Goal: Information Seeking & Learning: Learn about a topic

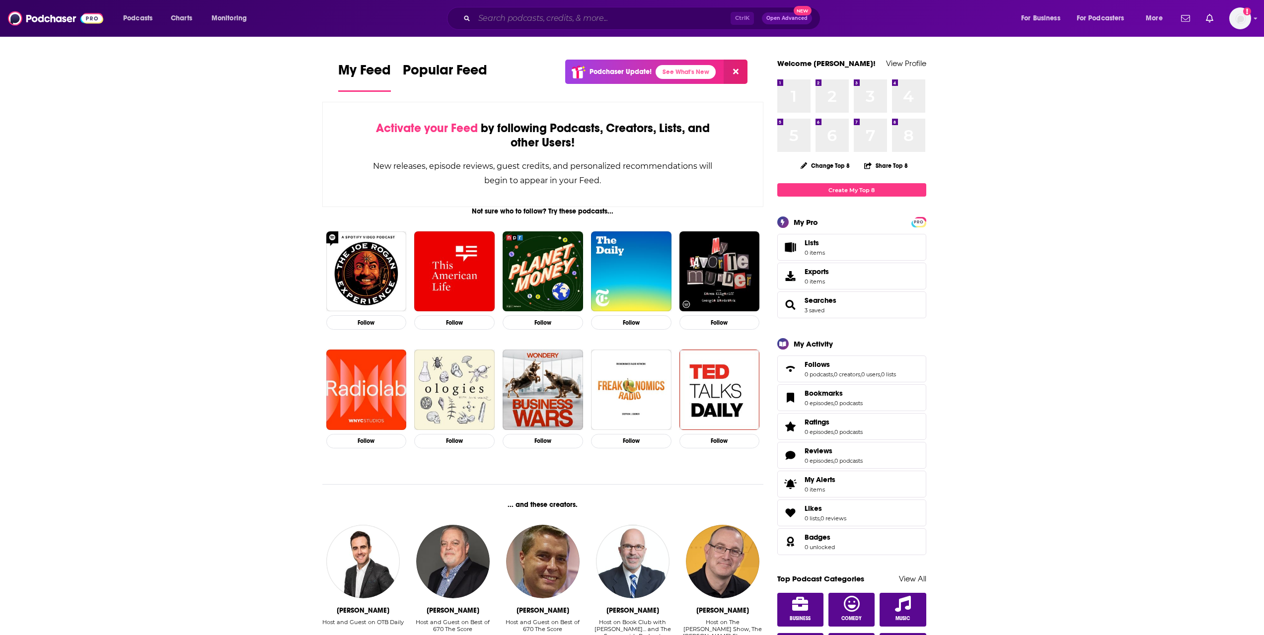
click at [522, 19] on input "Search podcasts, credits, & more..." at bounding box center [602, 18] width 256 height 16
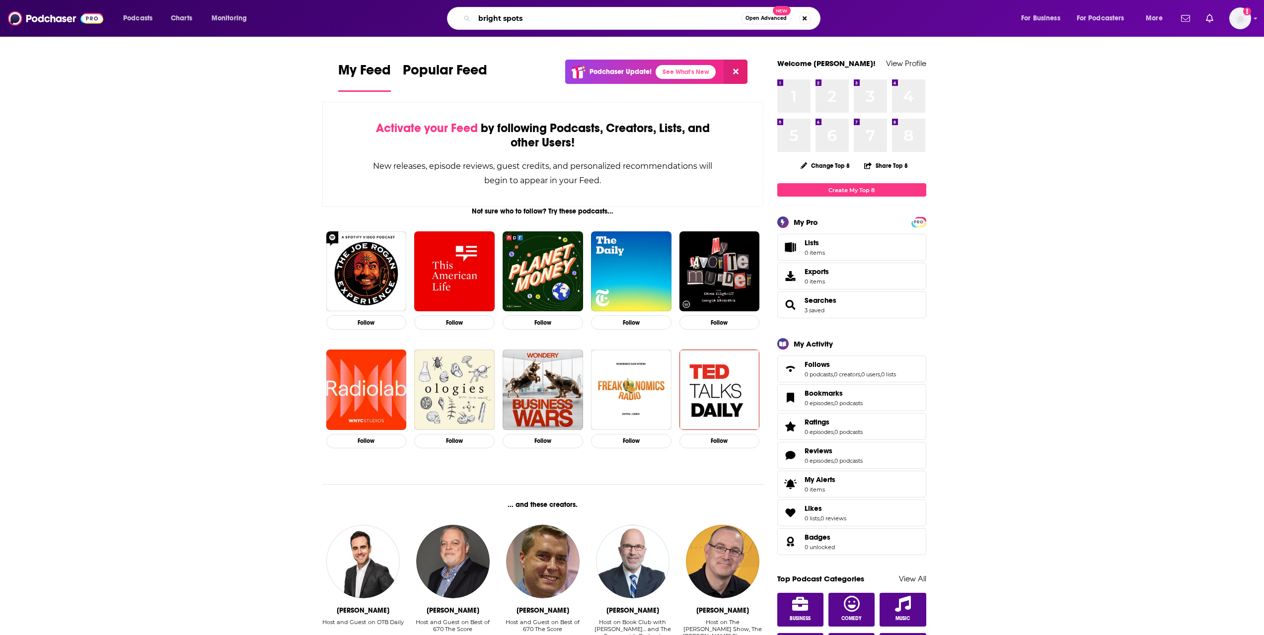
type input "bright spots"
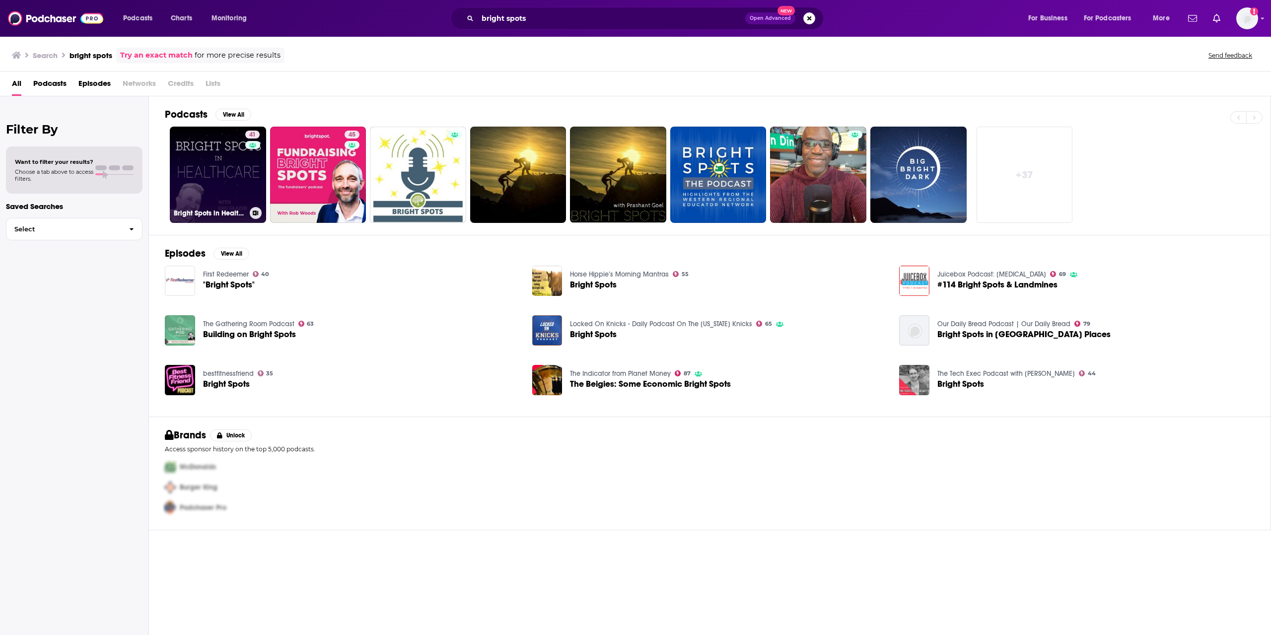
click at [214, 190] on link "41 Bright Spots in Healthcare" at bounding box center [218, 175] width 96 height 96
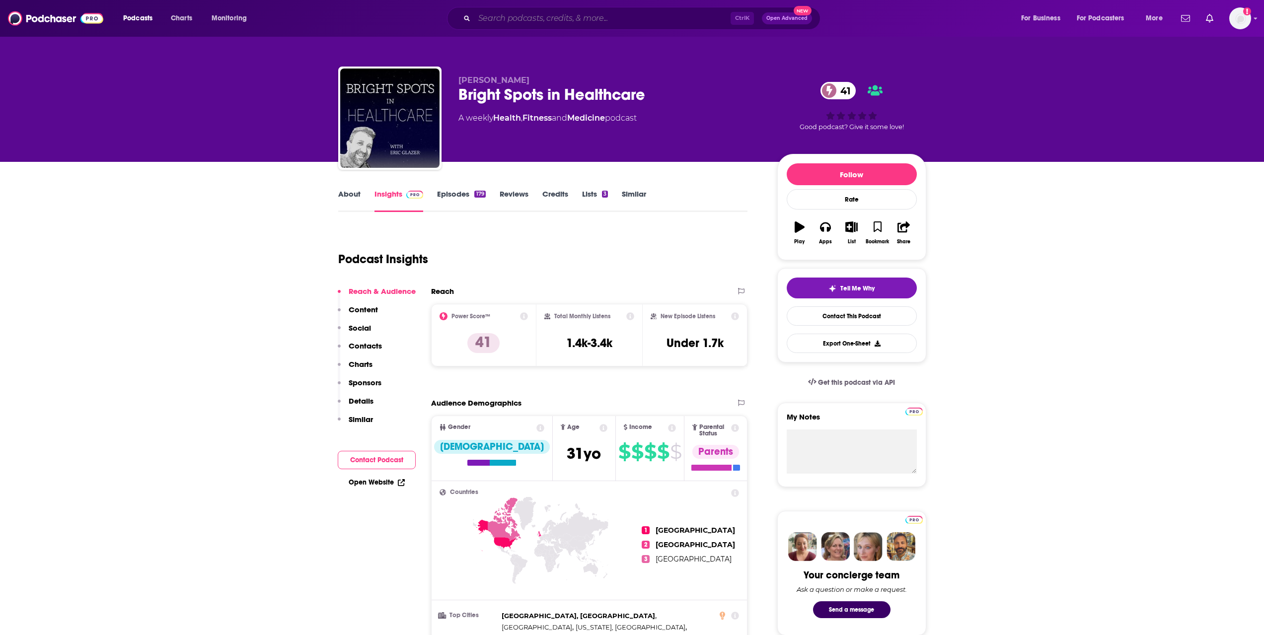
click at [510, 23] on input "Search podcasts, credits, & more..." at bounding box center [602, 18] width 256 height 16
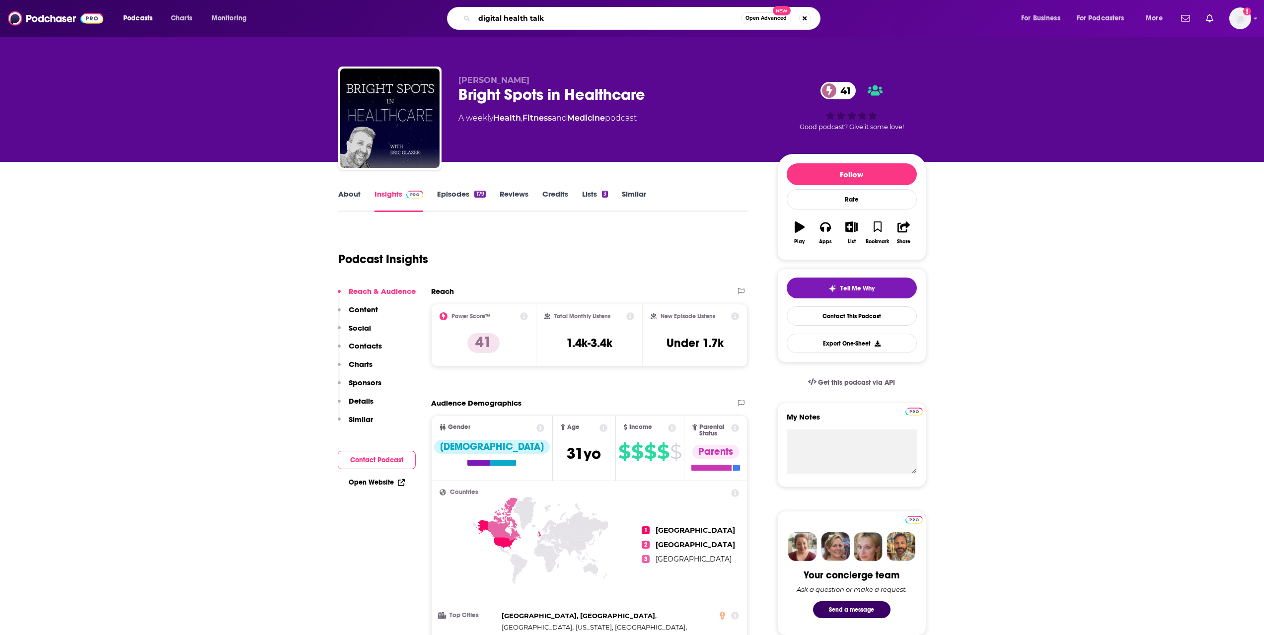
type input "digital health talks"
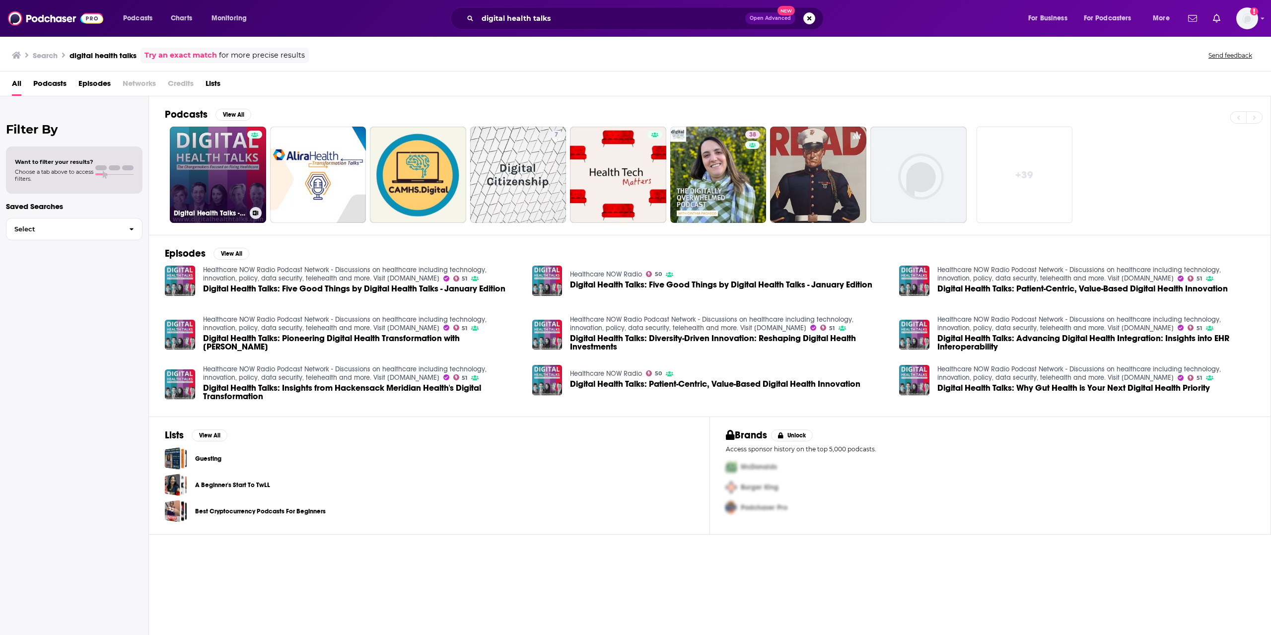
click at [220, 162] on link "Digital Health Talks - Changemakers Focused on Fixing Healthcare" at bounding box center [218, 175] width 96 height 96
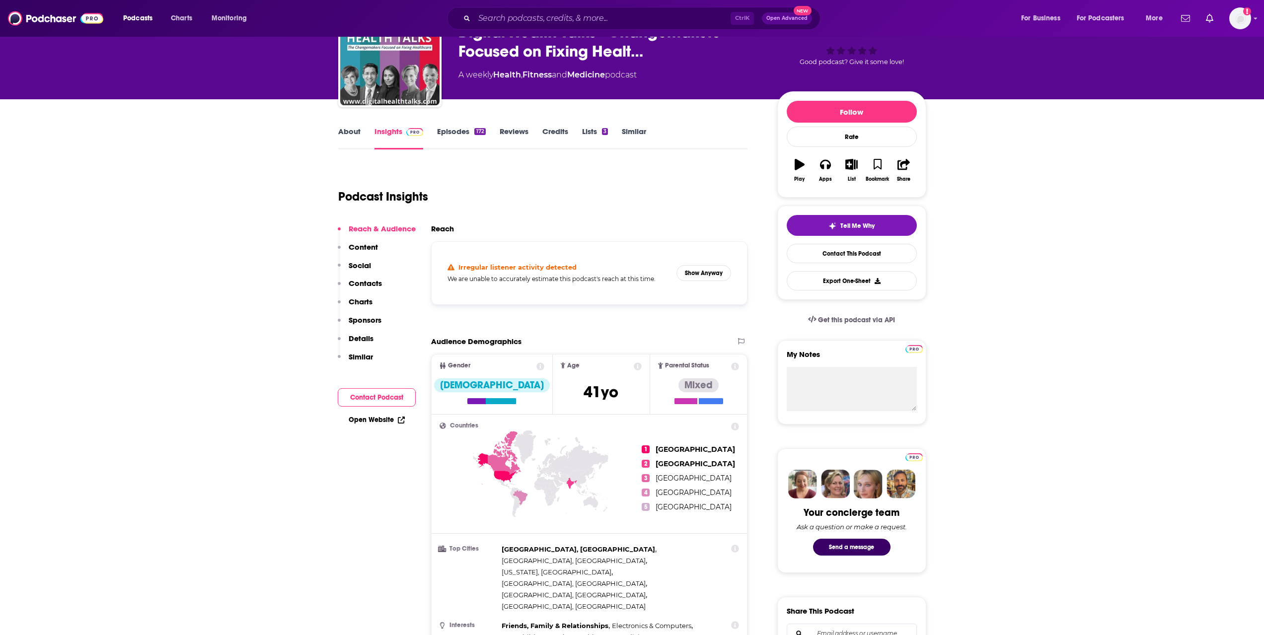
scroll to position [62, 0]
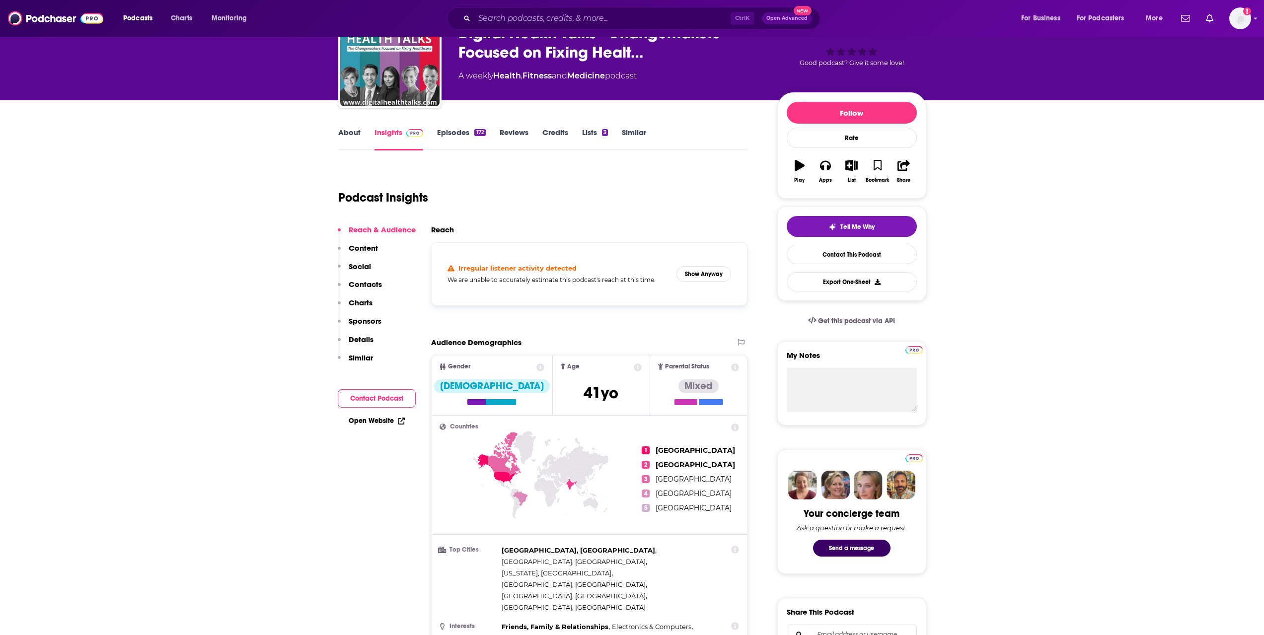
click at [458, 132] on link "Episodes 172" at bounding box center [461, 139] width 48 height 23
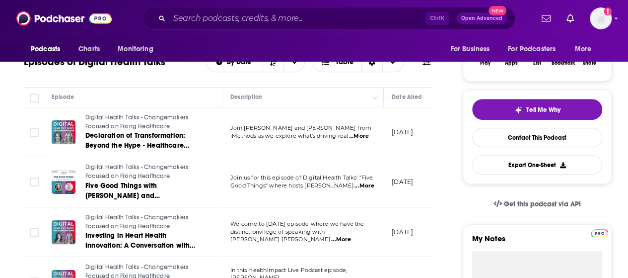
scroll to position [175, 0]
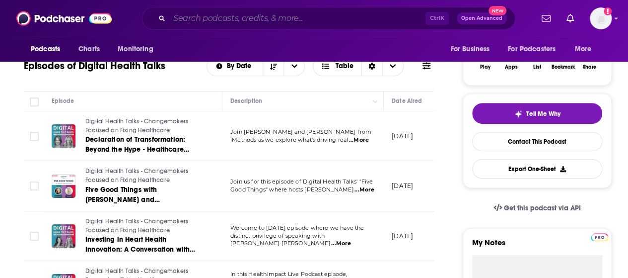
click at [225, 23] on input "Search podcasts, credits, & more..." at bounding box center [297, 18] width 256 height 16
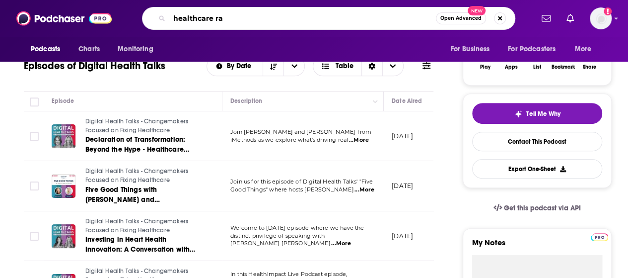
type input "healthcare rap"
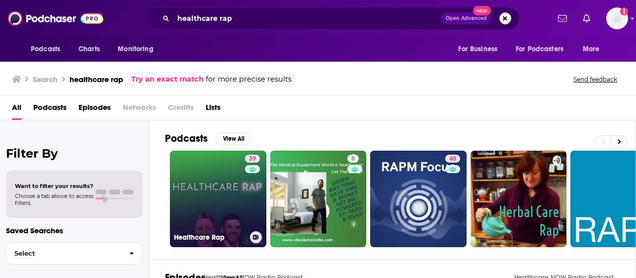
click at [203, 177] on link "39 Healthcare Rap" at bounding box center [218, 198] width 96 height 96
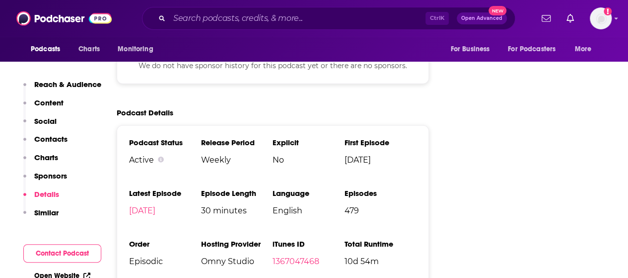
scroll to position [1227, 0]
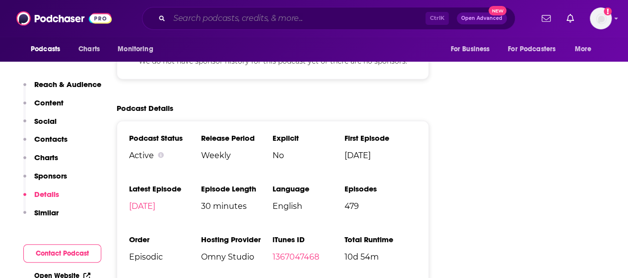
click at [199, 20] on input "Search podcasts, credits, & more..." at bounding box center [297, 18] width 256 height 16
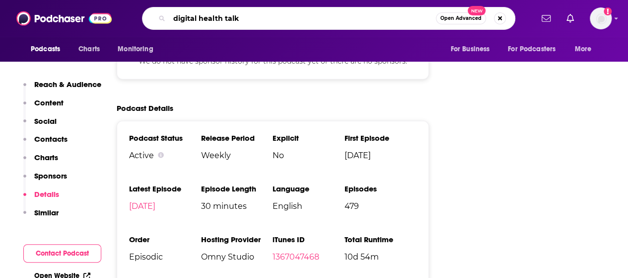
type input "digital health talks"
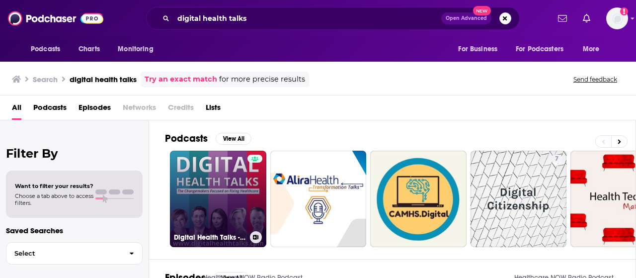
click at [214, 179] on link "Digital Health Talks - Changemakers Focused on Fixing Healthcare" at bounding box center [218, 198] width 96 height 96
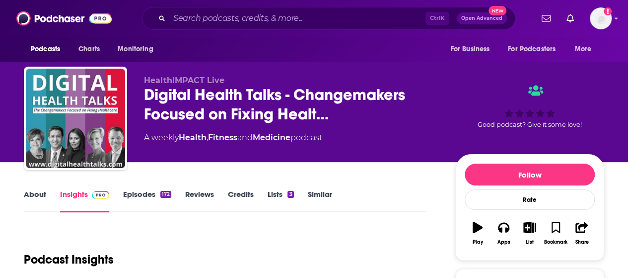
scroll to position [83, 0]
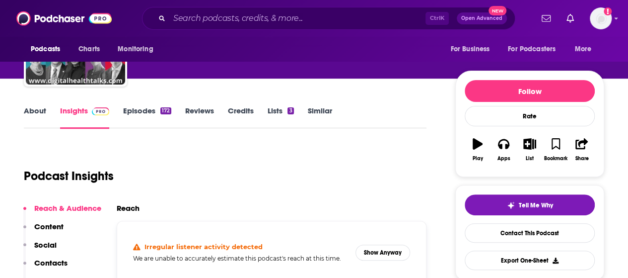
click at [150, 118] on link "Episodes 172" at bounding box center [147, 117] width 48 height 23
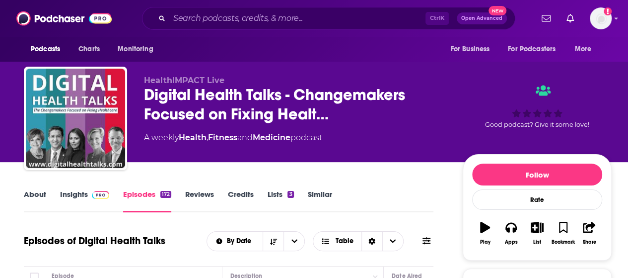
scroll to position [235, 0]
